Goal: Task Accomplishment & Management: Complete application form

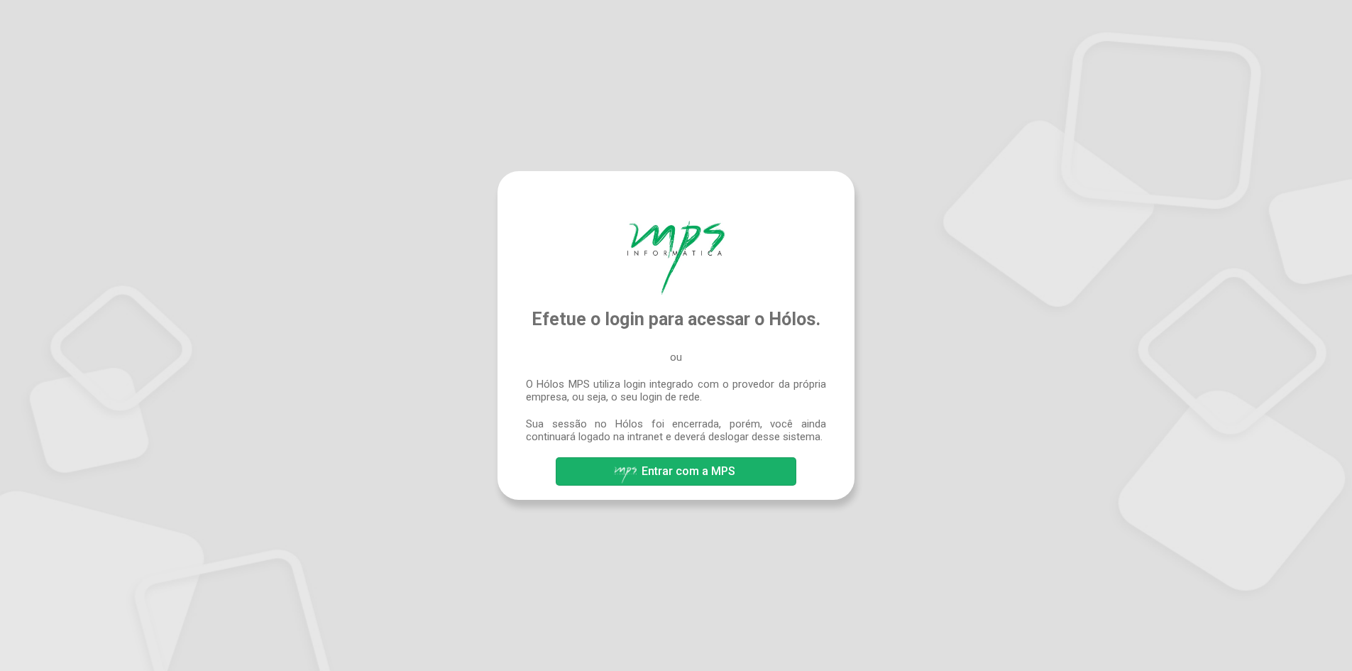
click at [713, 477] on span "Entrar com a MPS" at bounding box center [689, 470] width 94 height 13
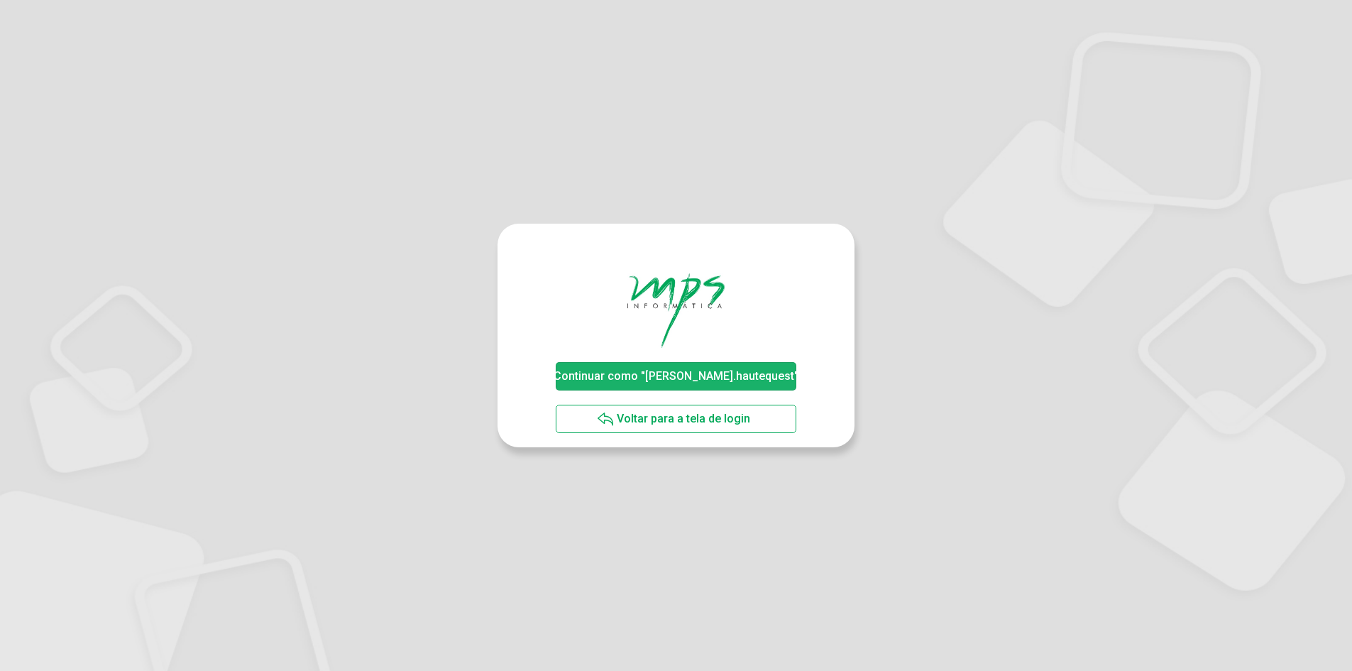
click at [701, 376] on span "Continuar como "marcelo.hautequest"" at bounding box center [676, 375] width 245 height 13
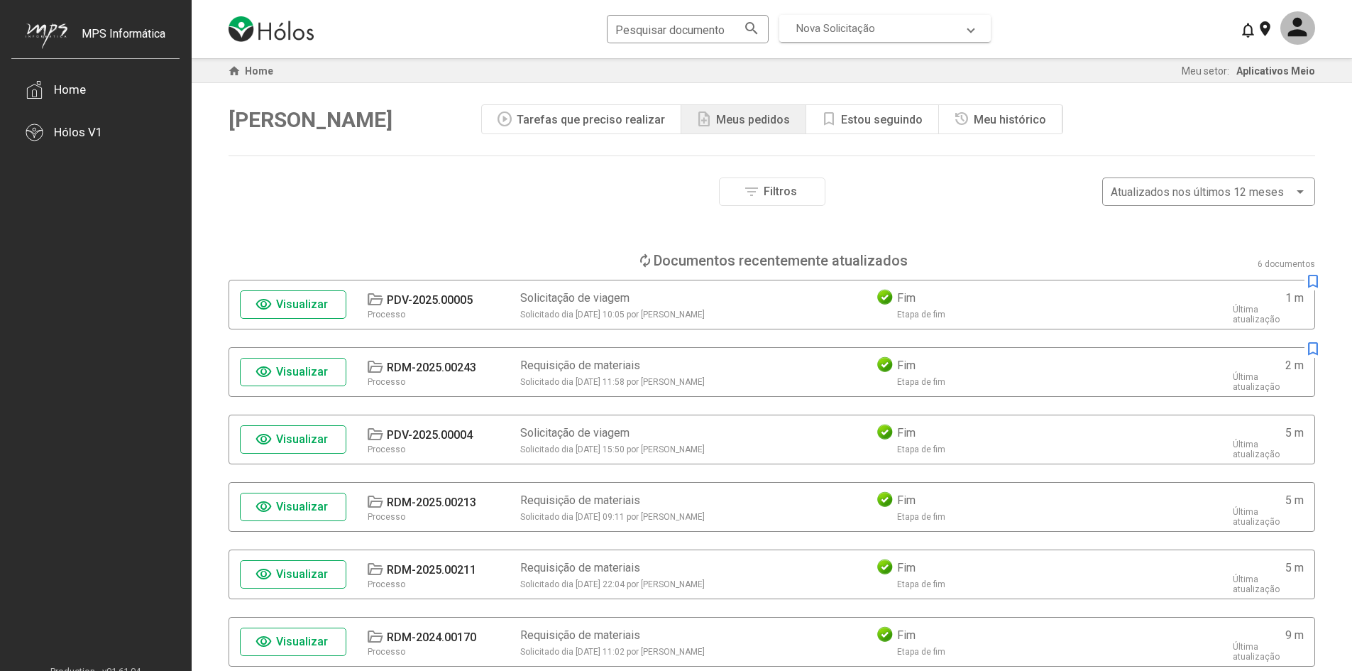
click at [860, 28] on span "Nova Solicitação" at bounding box center [835, 28] width 79 height 13
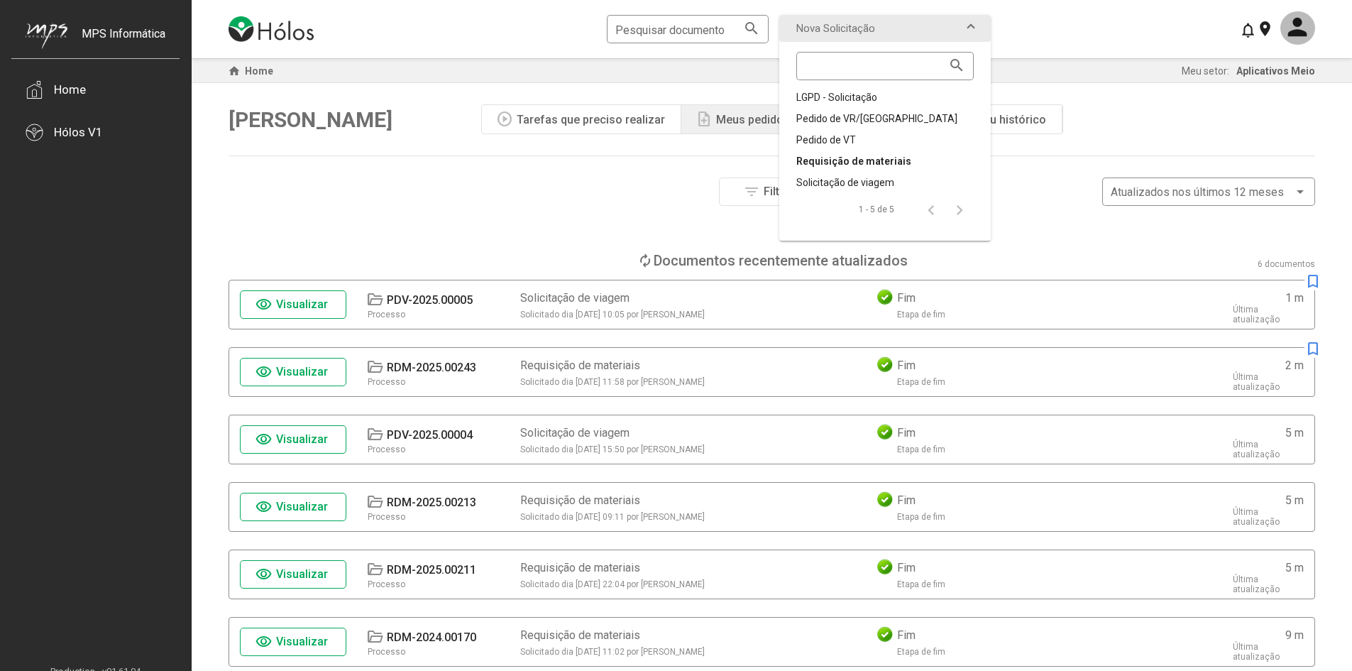
click at [856, 159] on div "Requisição de materiais" at bounding box center [884, 161] width 177 height 14
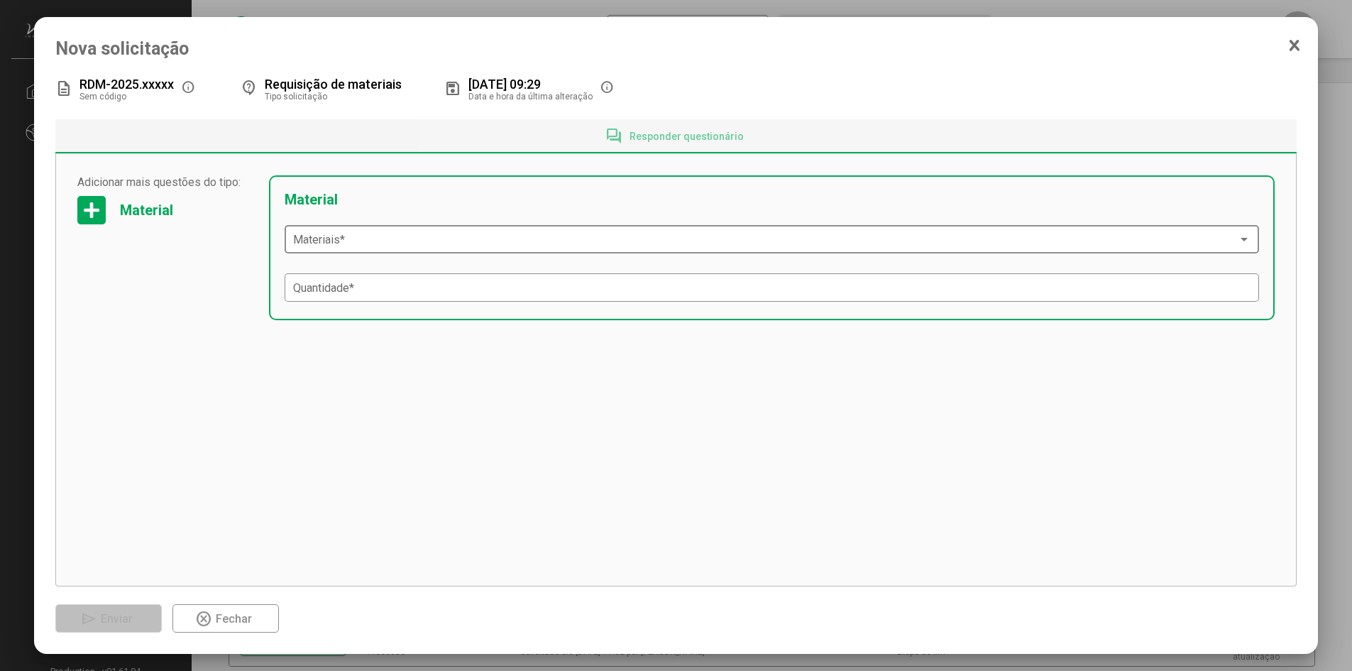
click at [387, 243] on span at bounding box center [765, 239] width 945 height 13
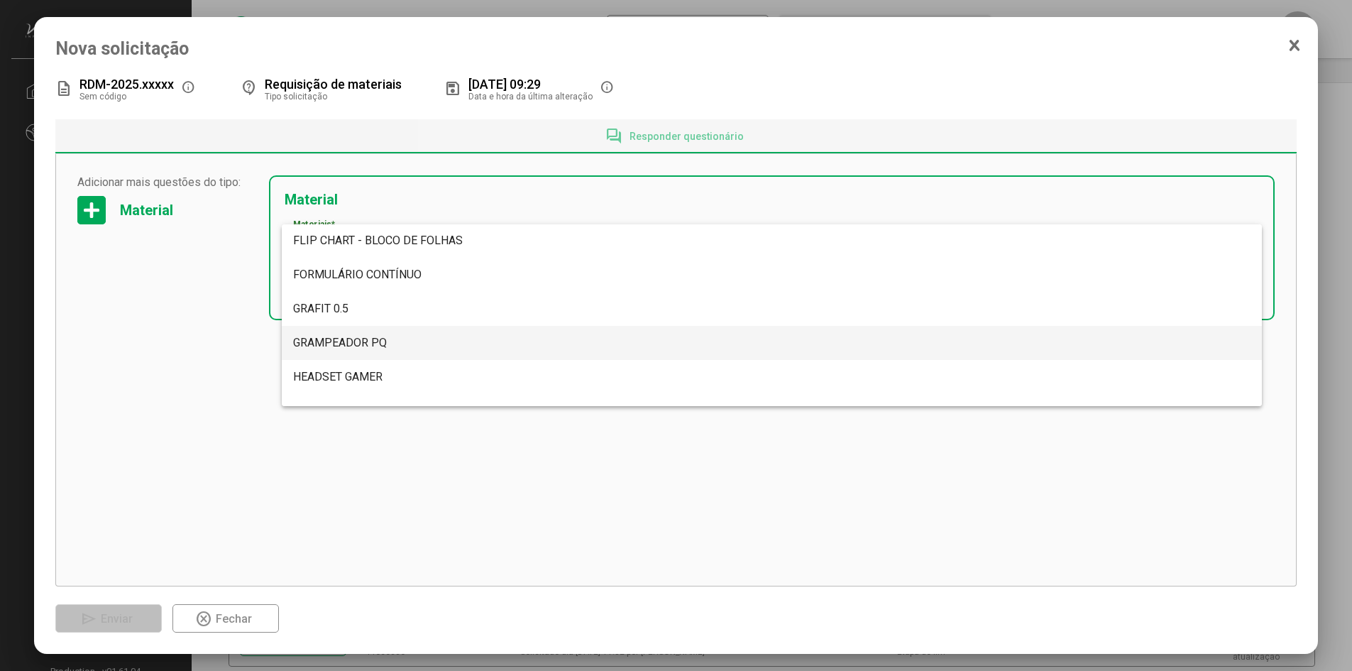
scroll to position [3807, 0]
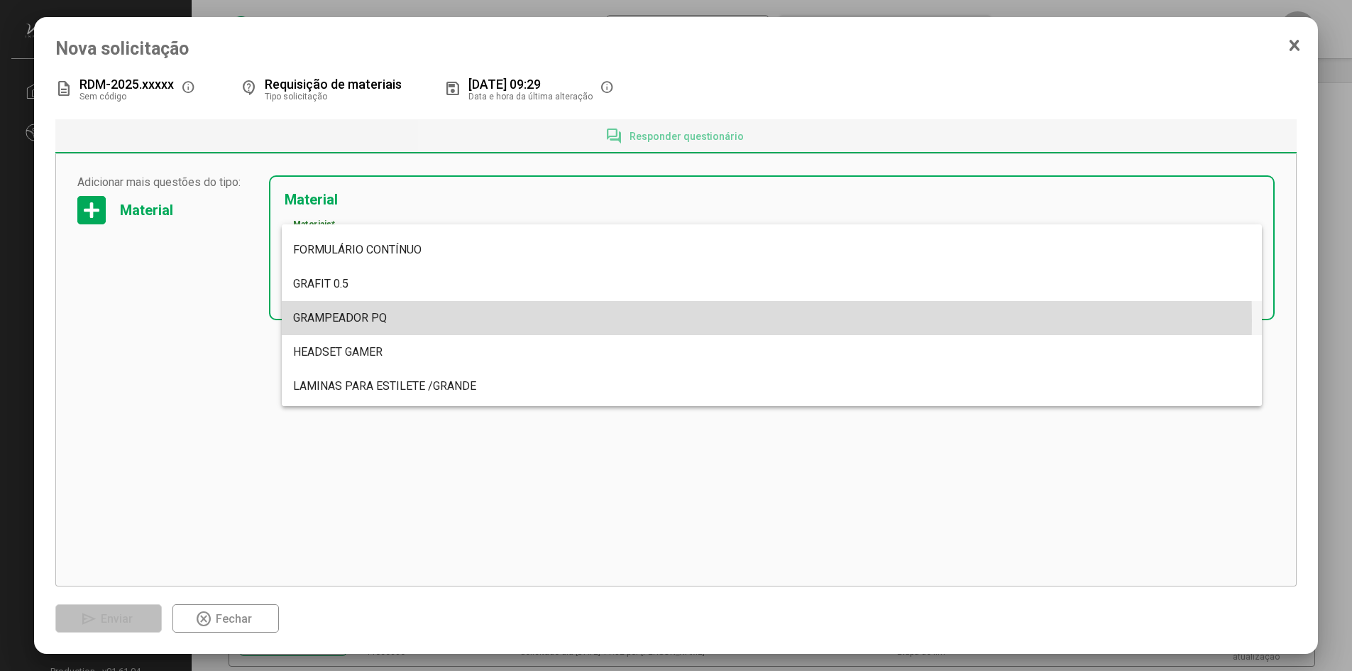
click at [397, 321] on span "GRAMPEADOR PQ" at bounding box center [772, 318] width 958 height 34
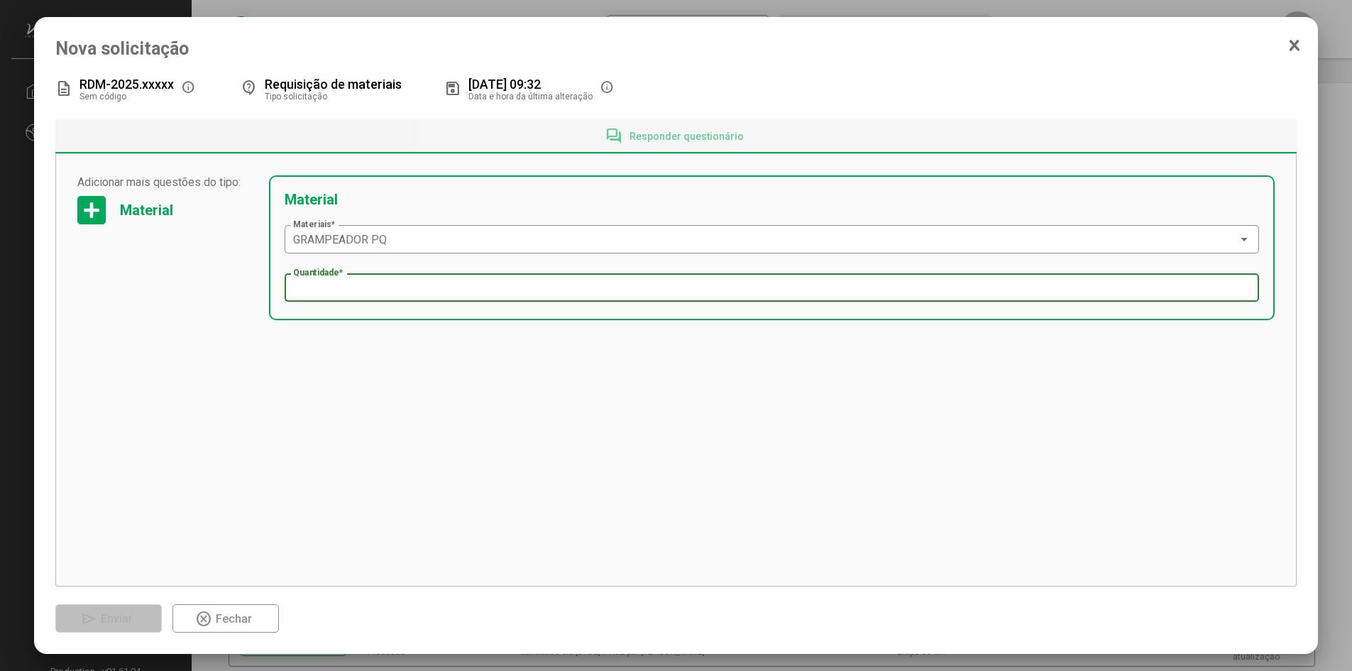
click at [365, 287] on input "Quantidade *" at bounding box center [772, 288] width 958 height 13
type input "*"
click at [385, 466] on div "Adicionar mais questões do tipo: Material Adicionar mais questões do tipo: Mate…" at bounding box center [676, 370] width 1242 height 433
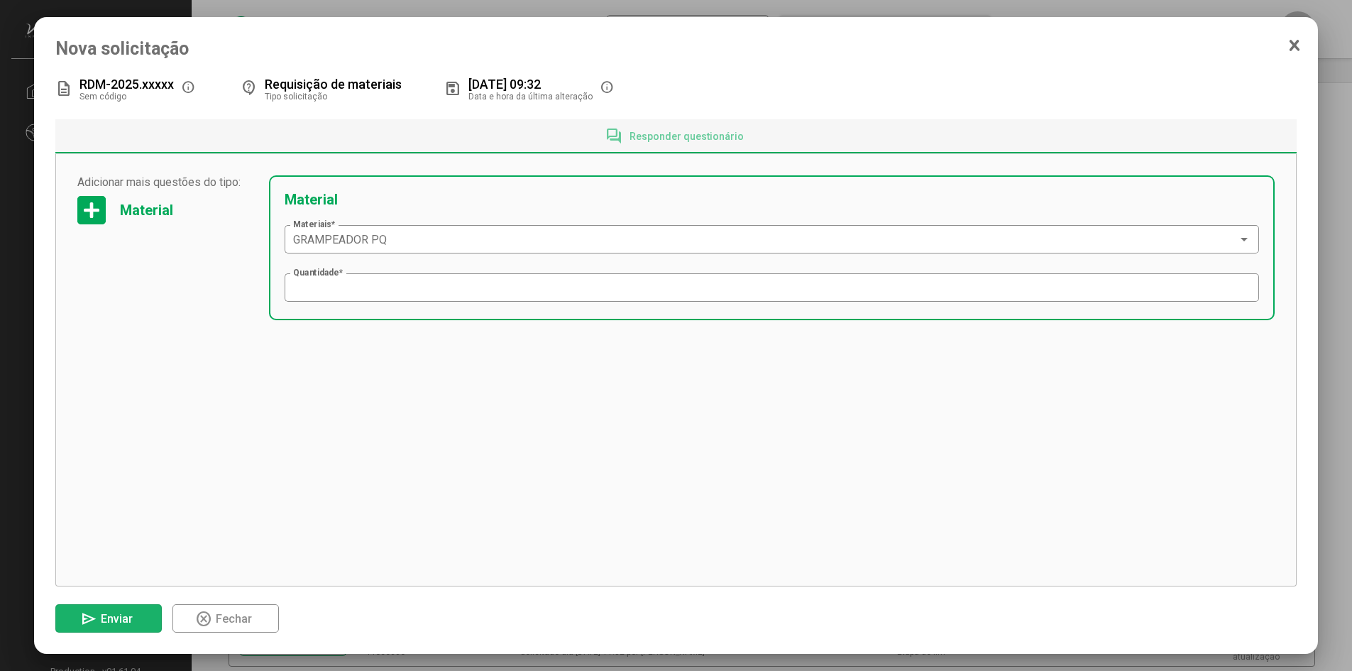
click at [121, 612] on span "Enviar" at bounding box center [117, 618] width 32 height 13
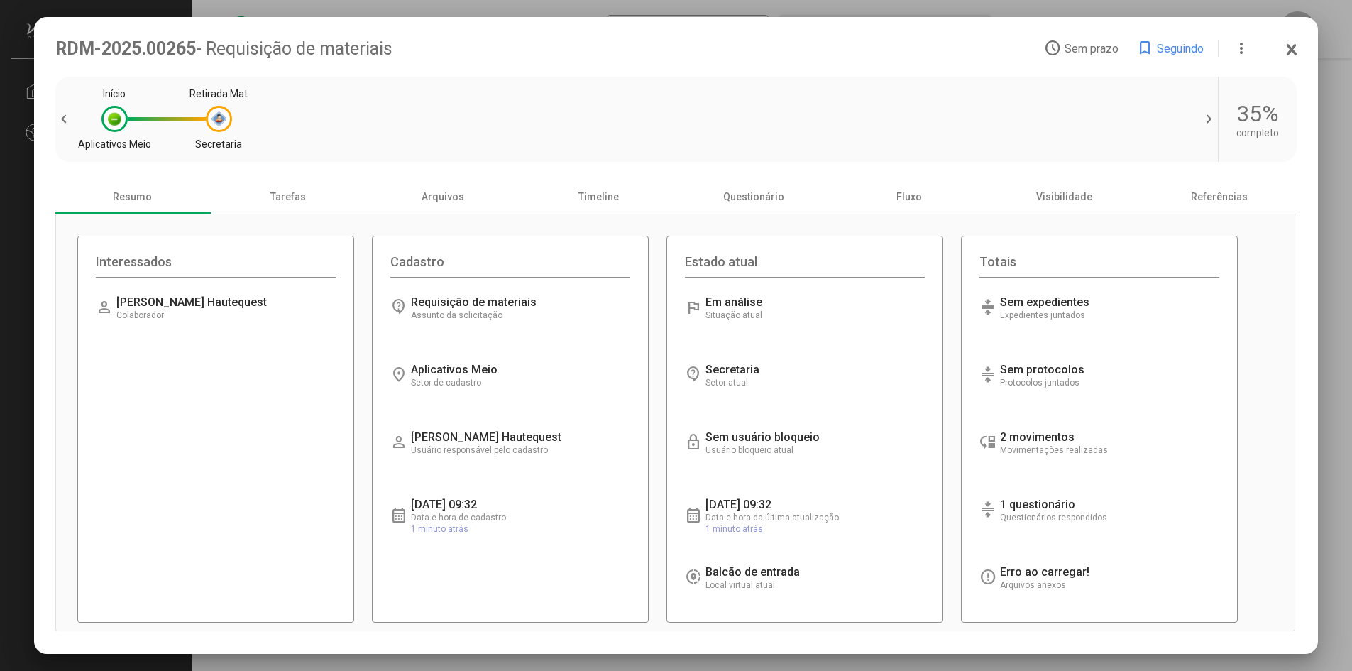
drag, startPoint x: 197, startPoint y: 46, endPoint x: 60, endPoint y: 48, distance: 137.7
click at [60, 48] on div "RDM-2025.00265 - Requisição de materiais" at bounding box center [549, 48] width 989 height 21
copy div "RDM-2025.00265"
click at [1297, 43] on icon at bounding box center [1291, 50] width 11 height 14
